Goal: Task Accomplishment & Management: Complete application form

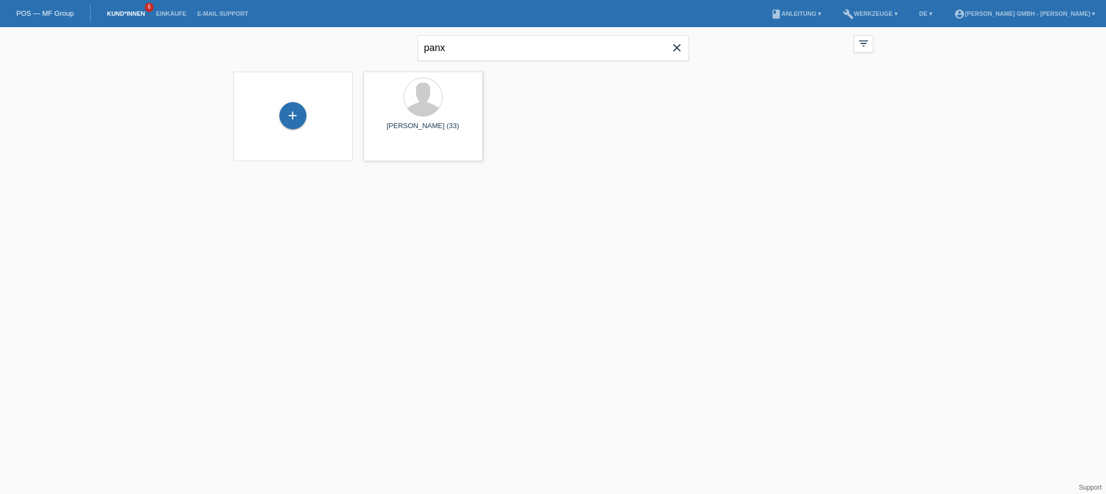
click at [121, 12] on link "Kund*innen" at bounding box center [125, 13] width 49 height 7
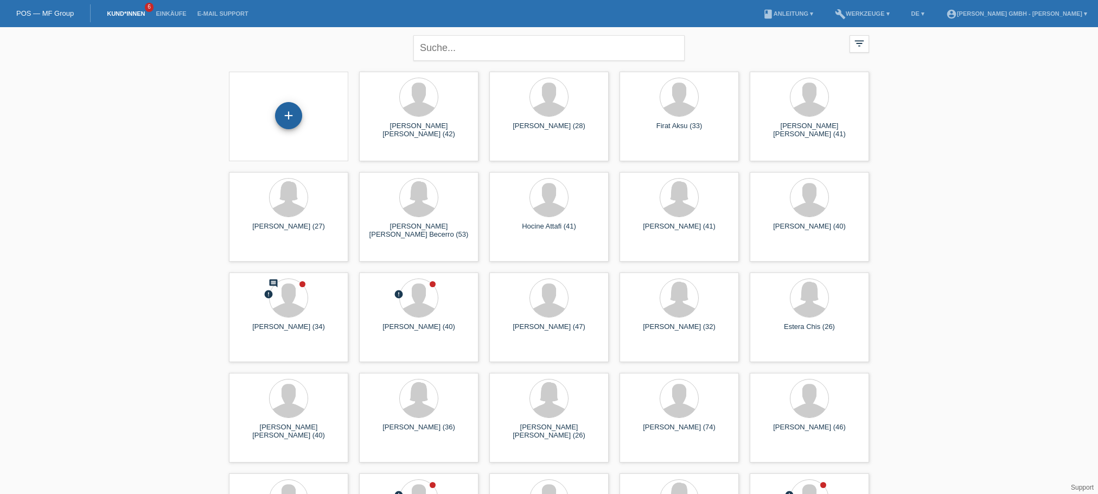
click at [288, 116] on div "+" at bounding box center [288, 115] width 27 height 27
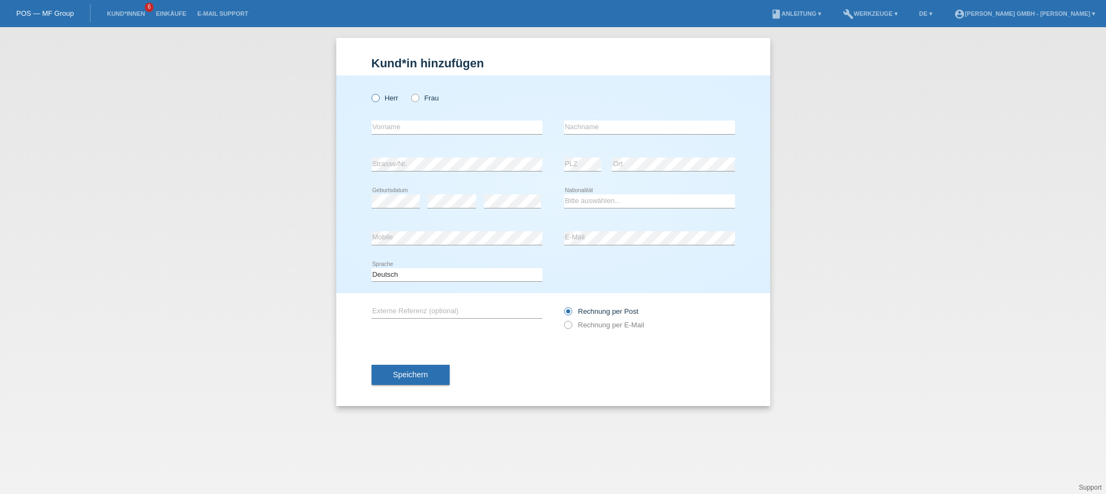
click at [386, 98] on label "Herr" at bounding box center [385, 98] width 27 height 8
click at [379, 98] on input "Herr" at bounding box center [375, 97] width 7 height 7
radio input "true"
click at [388, 129] on input "text" at bounding box center [457, 127] width 171 height 14
type input "Christan"
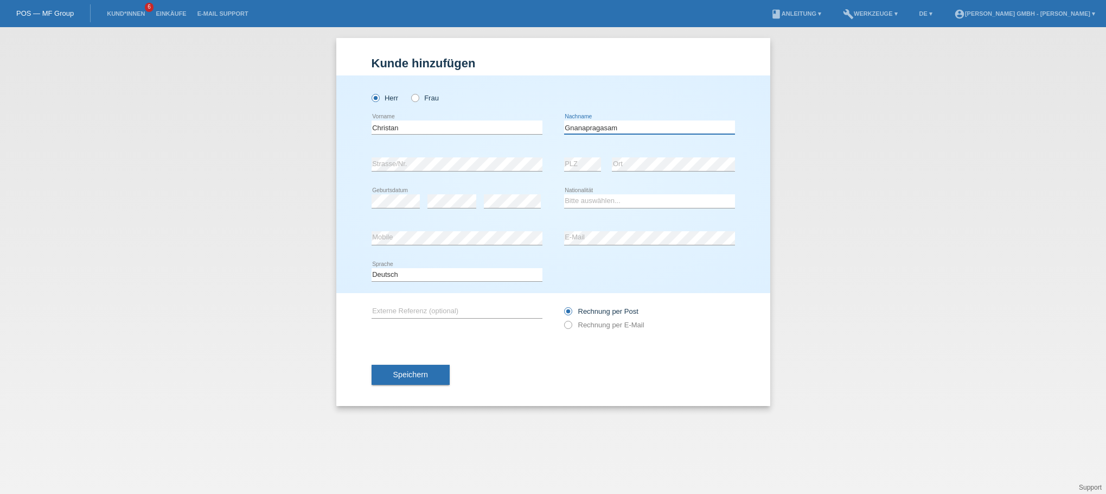
type input "Gnanapragasam"
click at [593, 197] on select "Bitte auswählen... Schweiz Deutschland Liechtenstein Österreich ------------ Af…" at bounding box center [649, 200] width 171 height 13
select select "CH"
click at [564, 194] on select "Bitte auswählen... Schweiz Deutschland Liechtenstein Österreich ------------ Af…" at bounding box center [649, 200] width 171 height 13
click at [723, 312] on div "Rechnung per Post" at bounding box center [649, 311] width 171 height 8
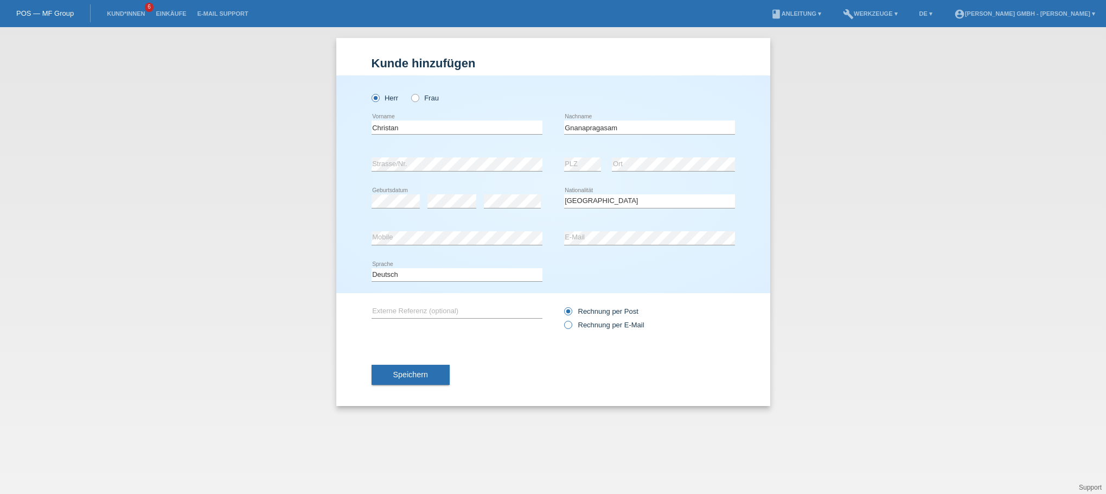
click at [620, 322] on label "Rechnung per E-Mail" at bounding box center [604, 325] width 80 height 8
click at [571, 322] on input "Rechnung per E-Mail" at bounding box center [567, 328] width 7 height 14
radio input "true"
click at [401, 302] on div "error Externe Referenz (optional)" at bounding box center [457, 311] width 171 height 37
click at [399, 303] on div "error Externe Referenz (optional)" at bounding box center [457, 311] width 171 height 37
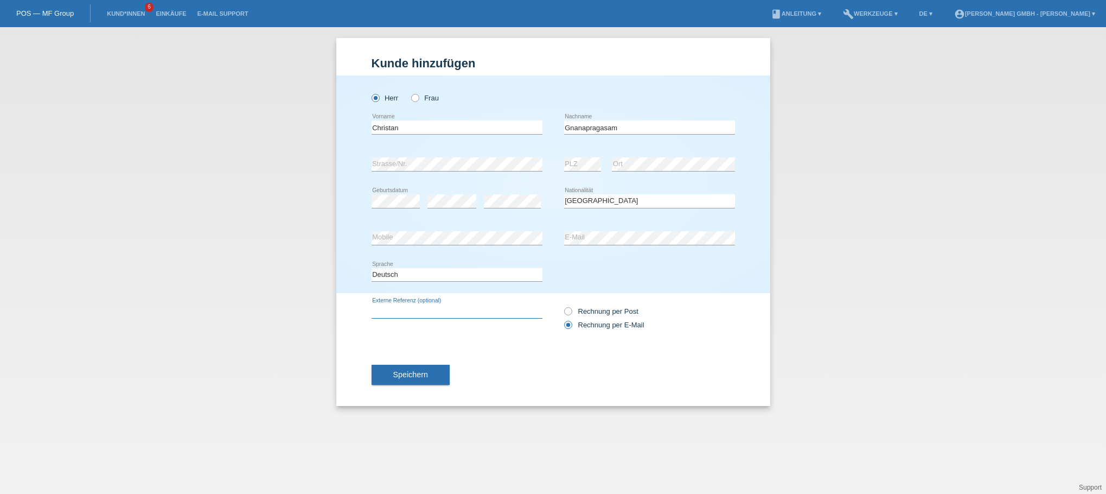
click at [390, 309] on input "text" at bounding box center [457, 311] width 171 height 14
paste input "725010593CG"
type input "725010593CG"
click at [492, 367] on div "Speichern" at bounding box center [553, 374] width 363 height 63
click at [426, 371] on span "Speichern" at bounding box center [410, 374] width 35 height 9
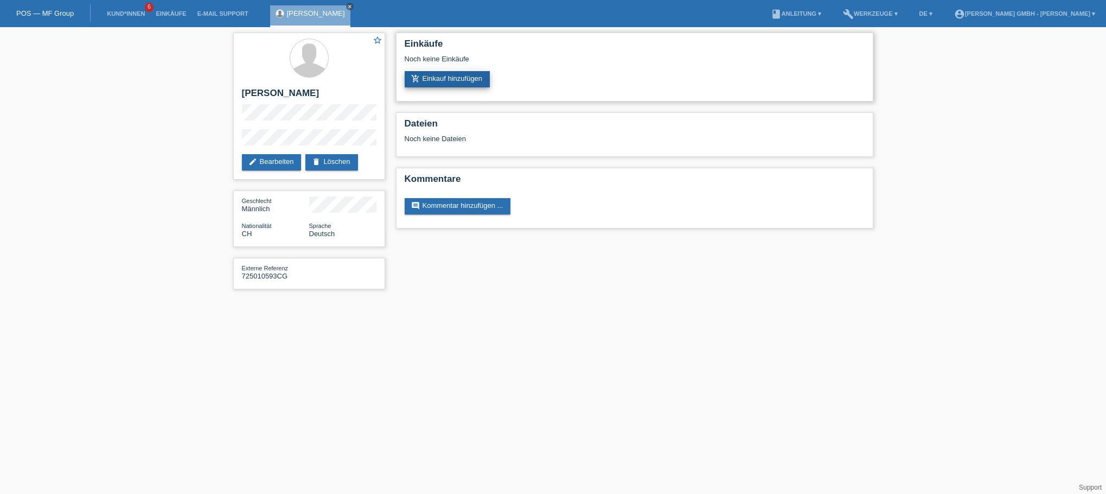
click at [457, 74] on link "add_shopping_cart Einkauf hinzufügen" at bounding box center [448, 79] width 86 height 16
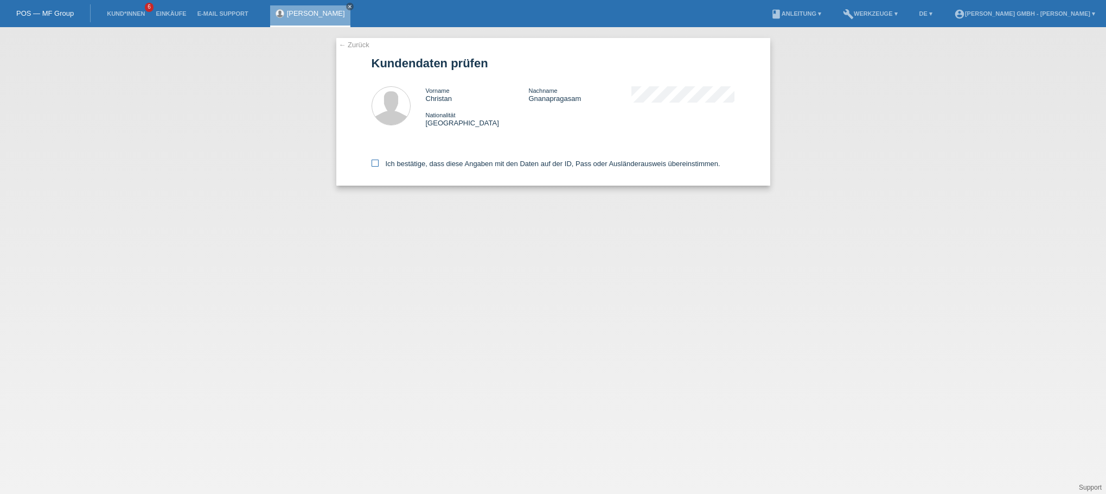
click at [398, 163] on label "Ich bestätige, dass diese Angaben mit den Daten auf der ID, Pass oder Ausländer…" at bounding box center [546, 163] width 349 height 8
click at [379, 163] on input "Ich bestätige, dass diese Angaben mit den Daten auf der ID, Pass oder Ausländer…" at bounding box center [375, 162] width 7 height 7
checkbox input "true"
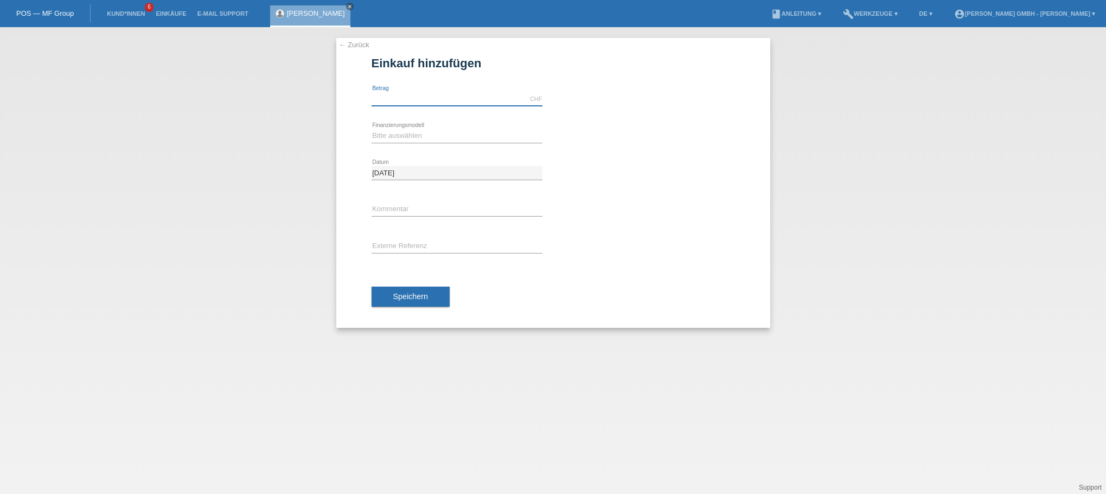
click at [392, 98] on input "text" at bounding box center [457, 99] width 171 height 14
type input "2349.00"
click at [396, 135] on select "Bitte auswählen Kauf auf Rechnung mit Teilzahlungsoption Fixe Raten" at bounding box center [457, 135] width 171 height 13
click at [389, 129] on select "Bitte auswählen Kauf auf Rechnung mit Teilzahlungsoption Fixe Raten" at bounding box center [457, 135] width 171 height 13
select select "198"
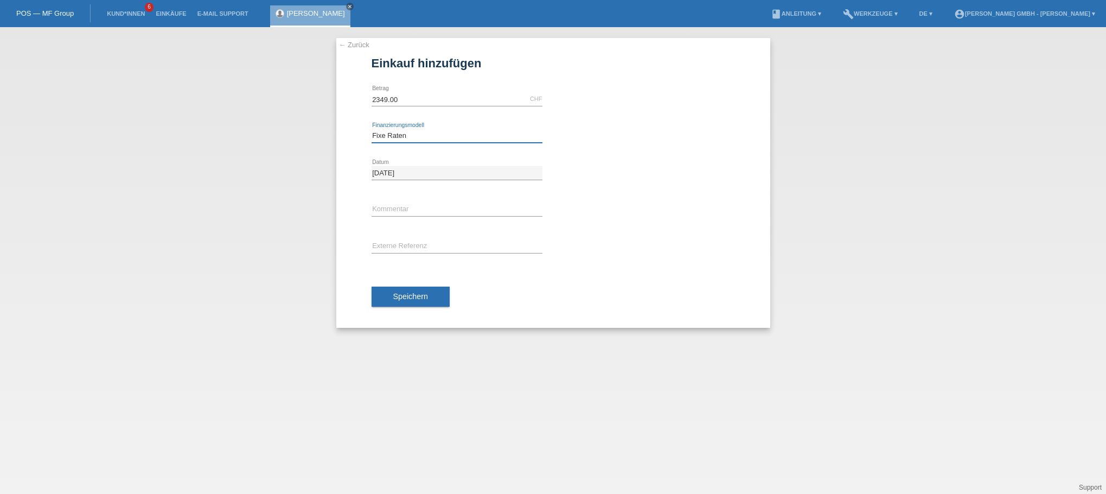
click at [372, 129] on select "Bitte auswählen Kauf auf Rechnung mit Teilzahlungsoption Fixe Raten" at bounding box center [457, 135] width 171 height 13
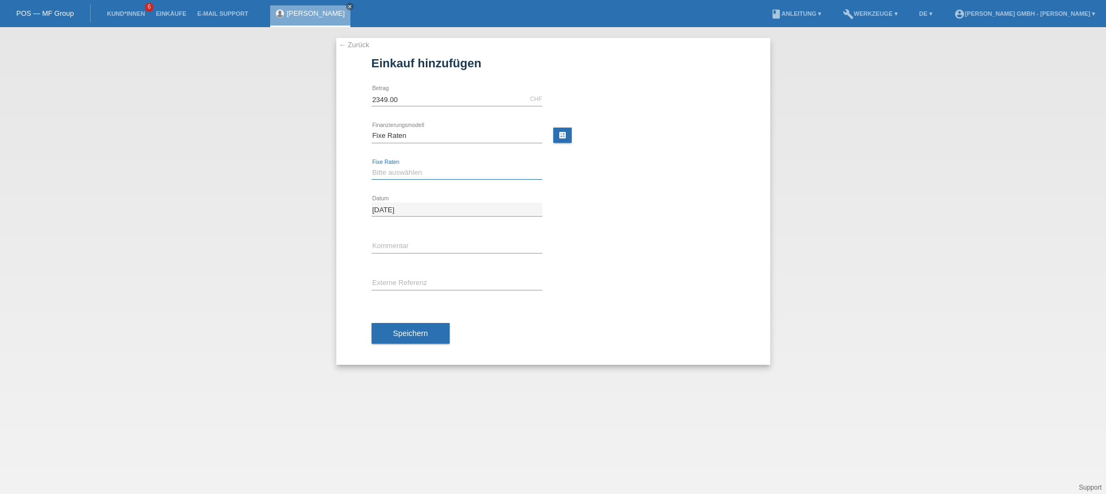
click at [385, 172] on select "Bitte auswählen 12 Raten 24 Raten" at bounding box center [457, 172] width 171 height 13
select select "532"
click at [372, 166] on select "Bitte auswählen 12 Raten 24 Raten" at bounding box center [457, 172] width 171 height 13
click at [390, 283] on input "text" at bounding box center [457, 283] width 171 height 14
paste input "725010593CG"
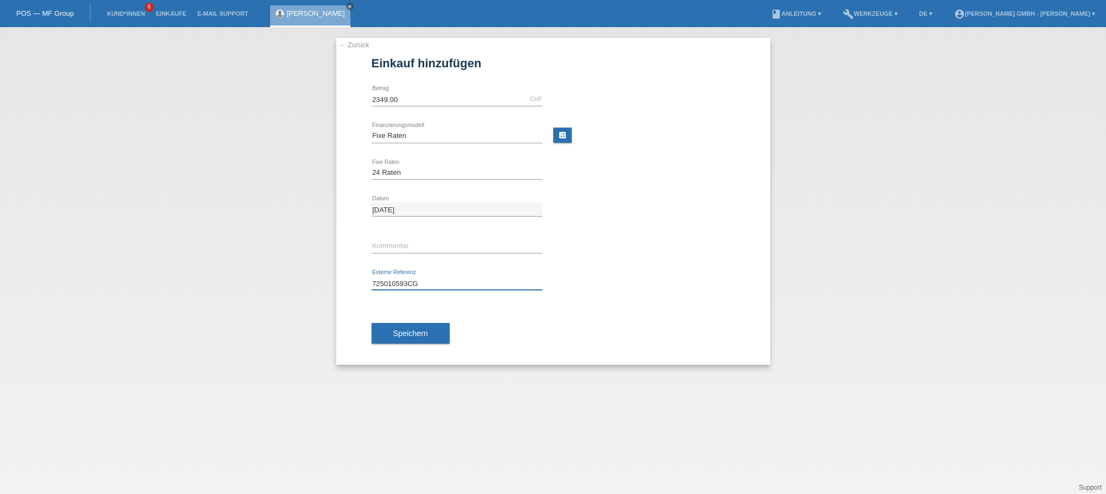
type input "725010593CG"
click at [618, 328] on div "Speichern" at bounding box center [553, 333] width 363 height 63
click at [416, 329] on span "Speichern" at bounding box center [410, 333] width 35 height 9
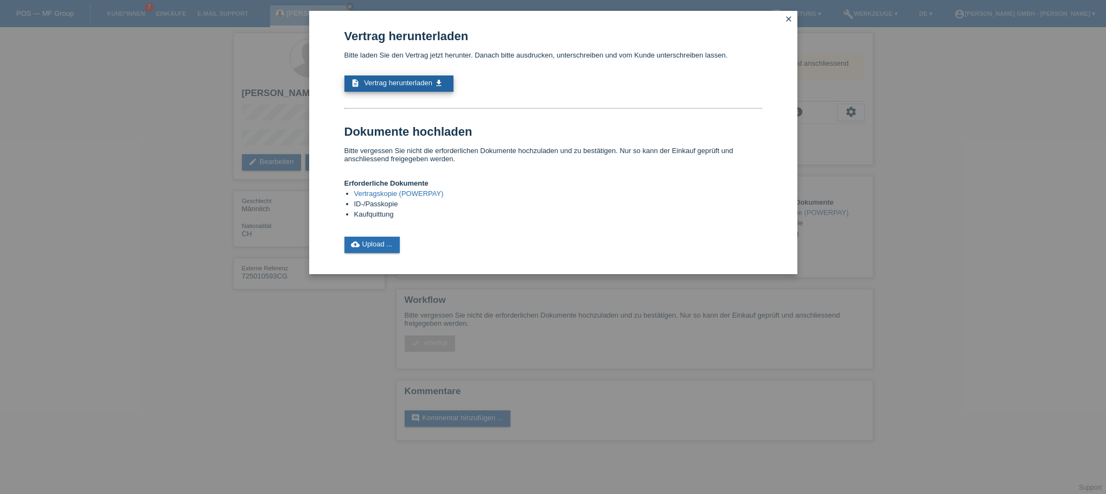
click at [387, 78] on link "description Vertrag herunterladen get_app" at bounding box center [398, 83] width 109 height 16
click at [380, 243] on link "cloud_upload Upload ..." at bounding box center [372, 244] width 56 height 16
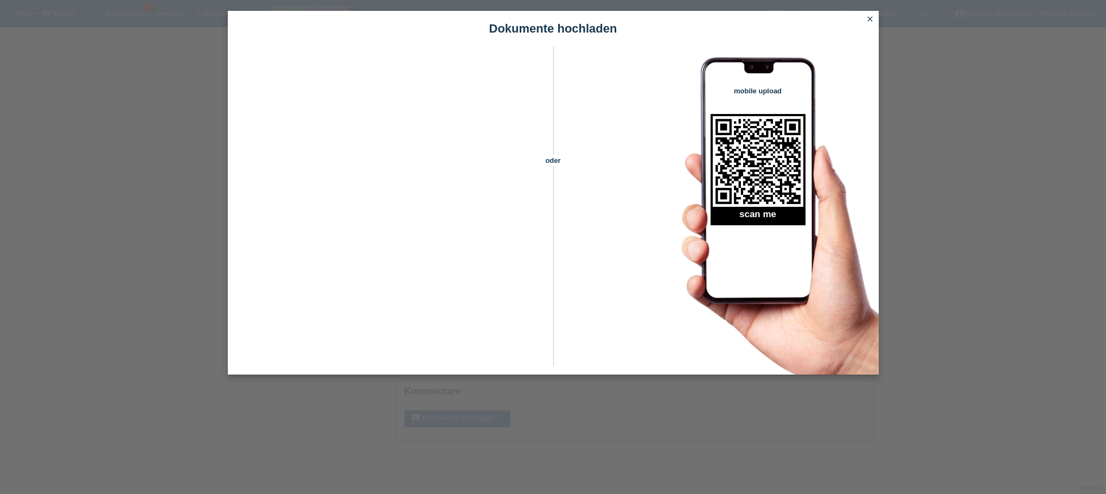
click at [874, 21] on link "close" at bounding box center [870, 20] width 14 height 12
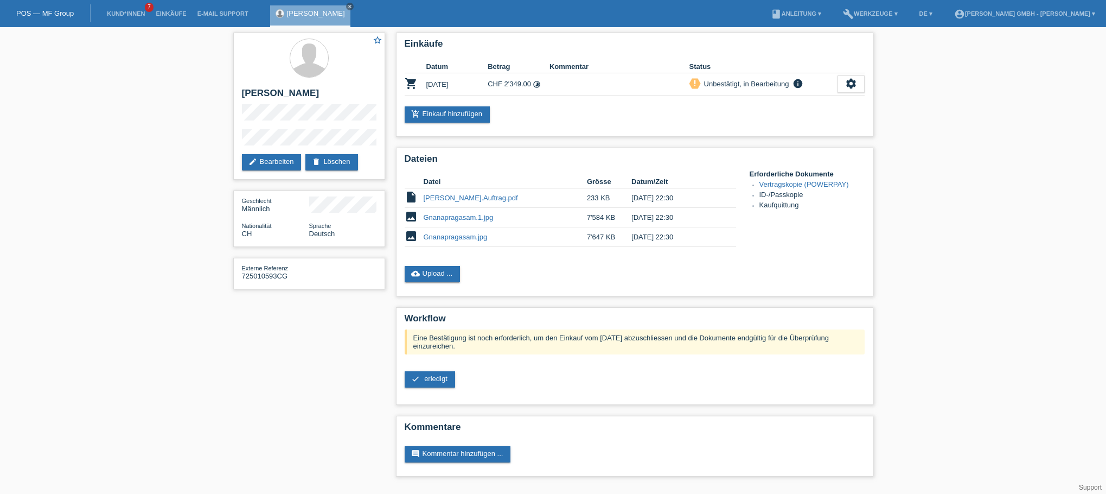
click at [1010, 178] on div "star_border [PERSON_NAME] edit Bearbeiten delete Löschen Geschlecht Männlich Na…" at bounding box center [553, 257] width 1106 height 460
click at [325, 368] on div "star_border [PERSON_NAME] edit Bearbeiten delete Löschen Geschlecht Männlich Na…" at bounding box center [553, 257] width 651 height 460
click at [992, 212] on div "star_border [PERSON_NAME] edit Bearbeiten delete Löschen Geschlecht Männlich Na…" at bounding box center [553, 257] width 1106 height 460
click at [109, 109] on div "star_border [PERSON_NAME] edit Bearbeiten delete Löschen Geschlecht Männlich Na…" at bounding box center [553, 257] width 1106 height 460
click at [353, 7] on icon "close" at bounding box center [349, 6] width 5 height 5
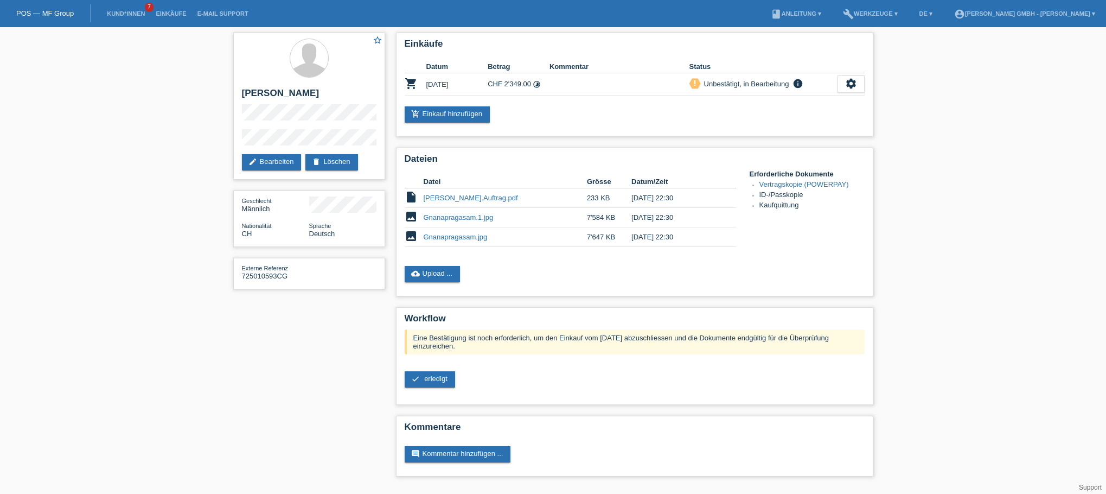
click at [968, 135] on div "star_border [PERSON_NAME] edit Bearbeiten delete Löschen Geschlecht Männlich Na…" at bounding box center [553, 257] width 1106 height 460
click at [253, 415] on div "star_border [PERSON_NAME] edit Bearbeiten delete Löschen Geschlecht Männlich Na…" at bounding box center [553, 257] width 651 height 460
drag, startPoint x: 163, startPoint y: 111, endPoint x: 170, endPoint y: 111, distance: 7.1
click at [163, 111] on div "star_border [PERSON_NAME] edit Bearbeiten delete Löschen Geschlecht Männlich Na…" at bounding box center [553, 257] width 1106 height 460
